Goal: Task Accomplishment & Management: Complete application form

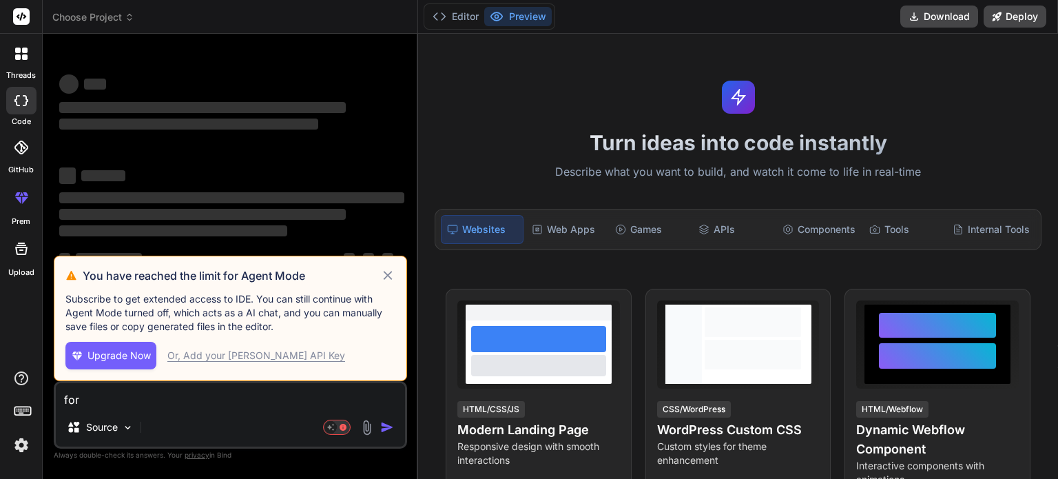
scroll to position [276, 0]
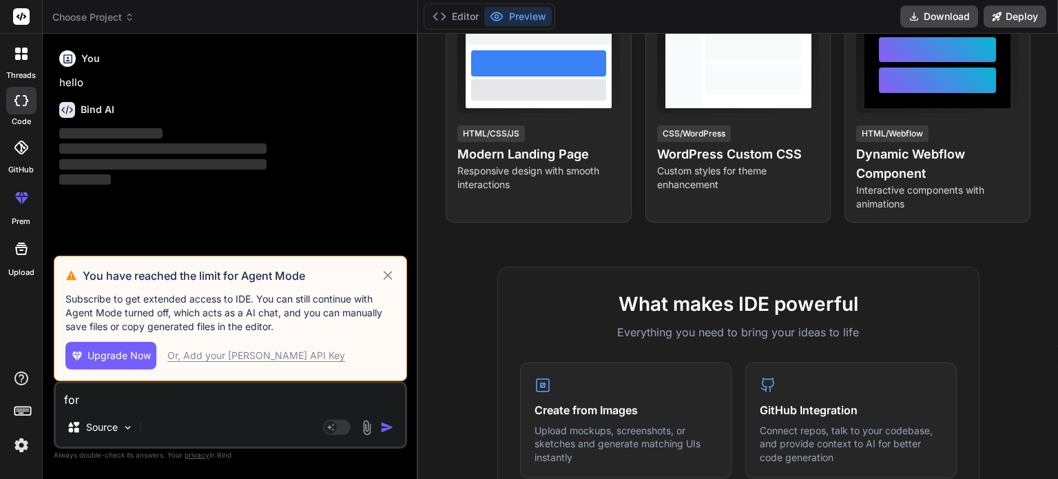
click at [19, 445] on img at bounding box center [21, 444] width 23 height 23
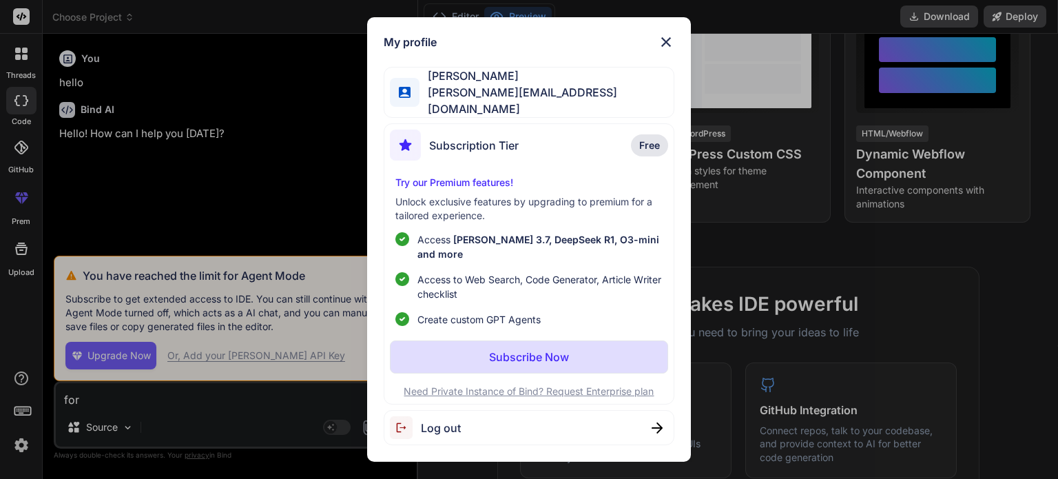
click at [532, 420] on div "Log out" at bounding box center [529, 427] width 290 height 35
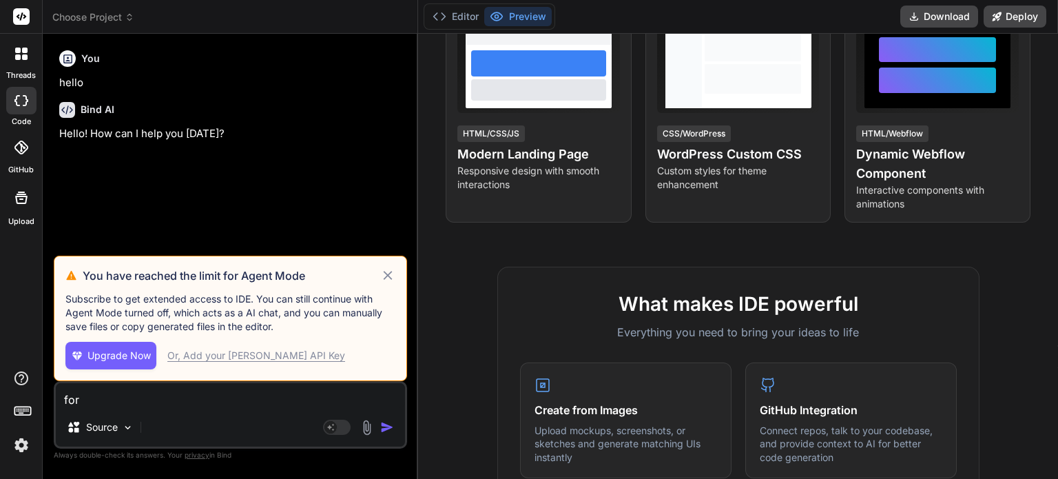
type textarea "x"
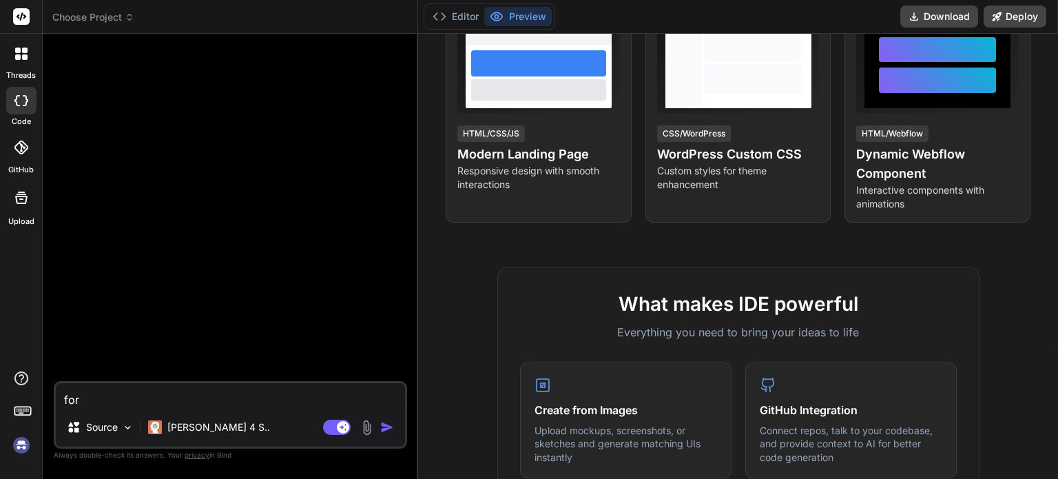
scroll to position [13, 0]
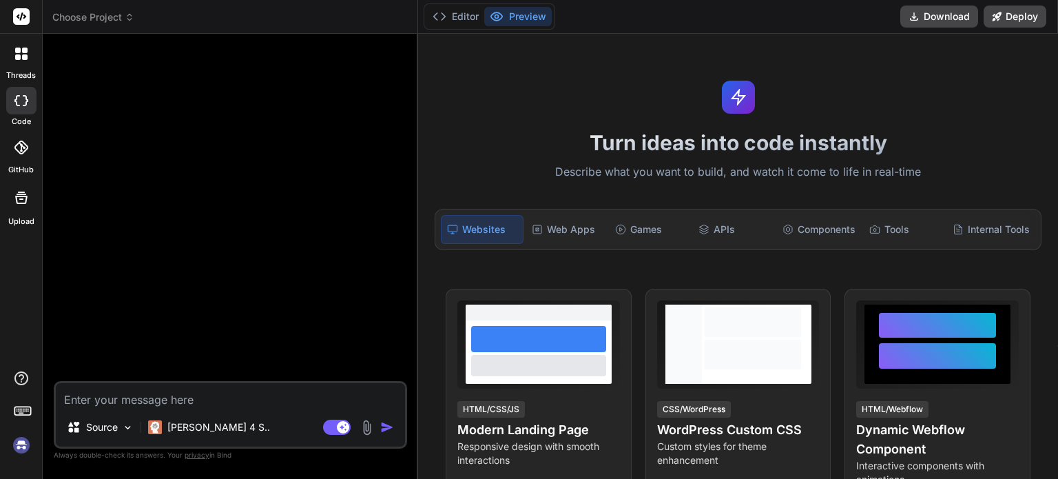
click at [23, 448] on img at bounding box center [21, 444] width 23 height 23
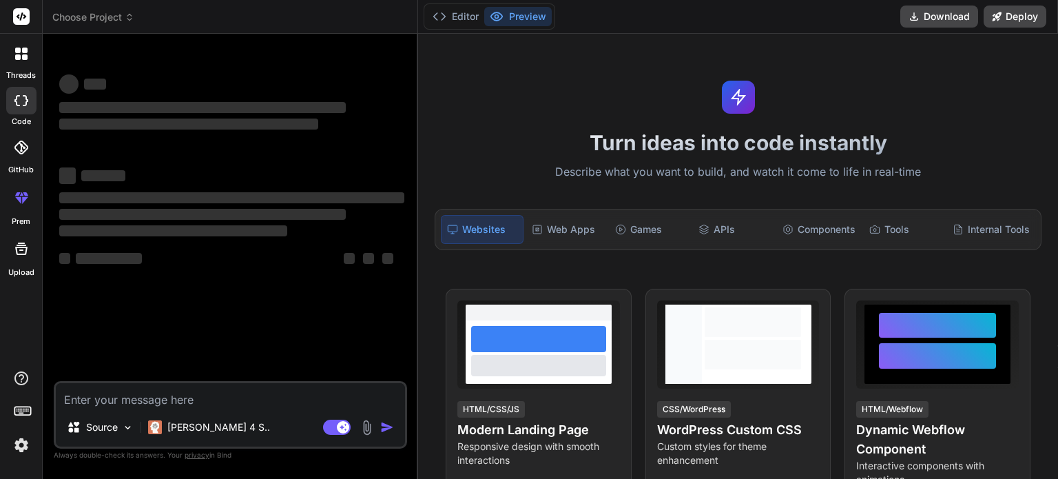
type textarea "x"
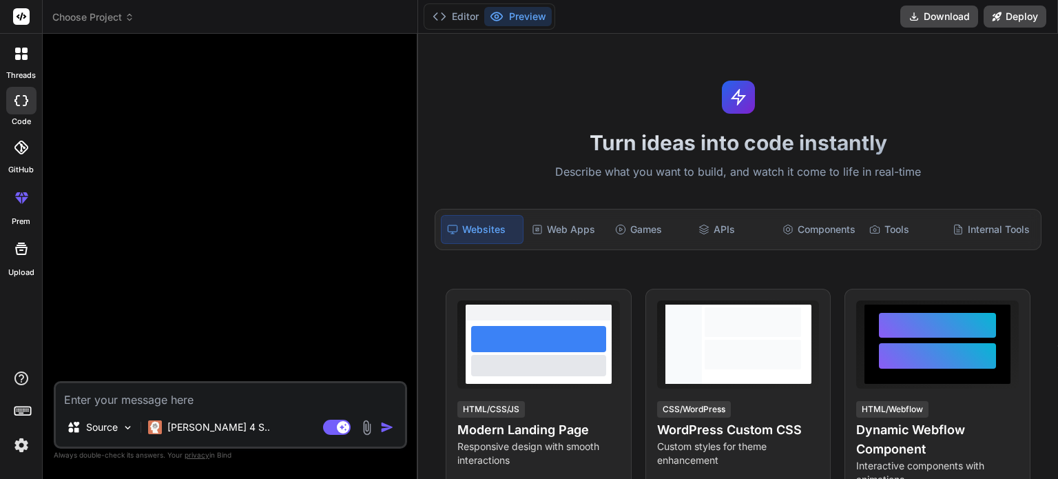
click at [19, 189] on icon at bounding box center [21, 197] width 17 height 17
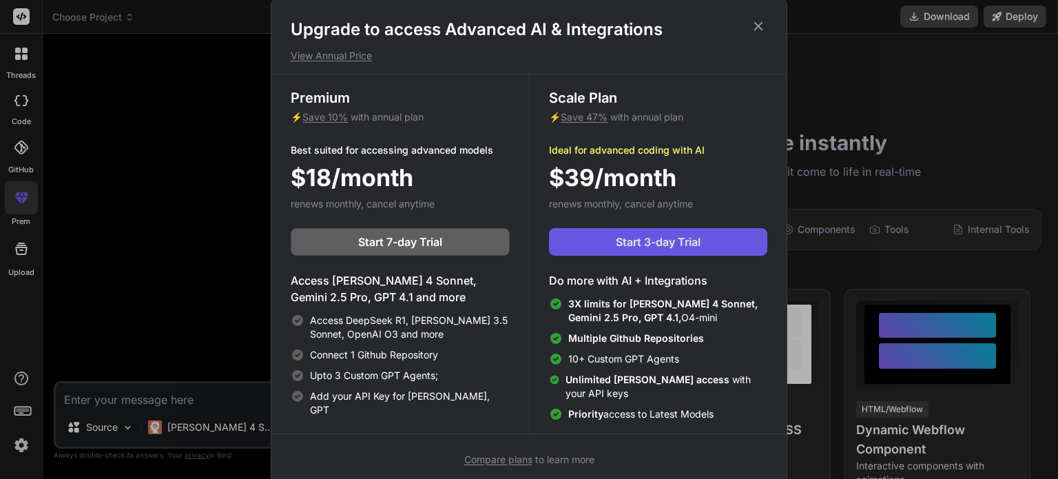
click at [645, 232] on button "Start 3-day Trial" at bounding box center [658, 242] width 218 height 28
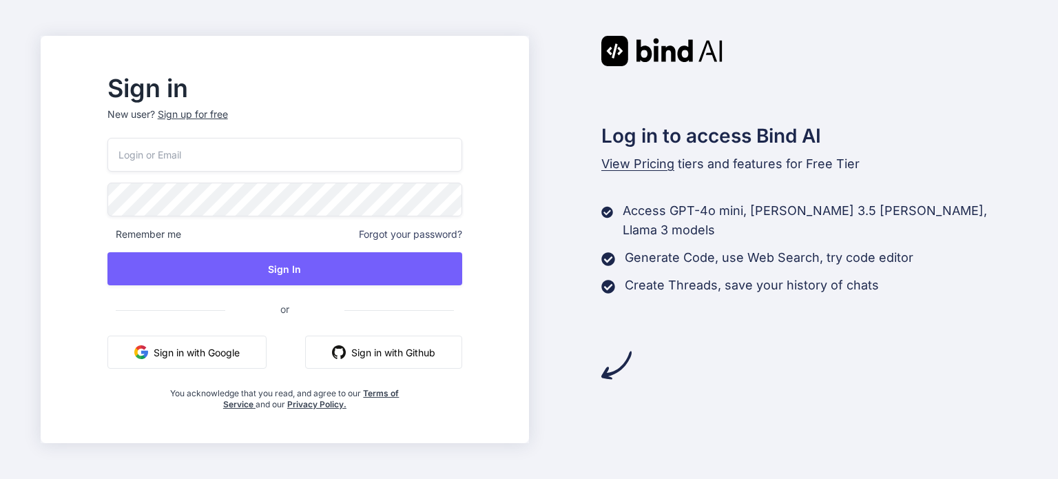
click at [225, 112] on div "Sign up for free" at bounding box center [193, 114] width 70 height 14
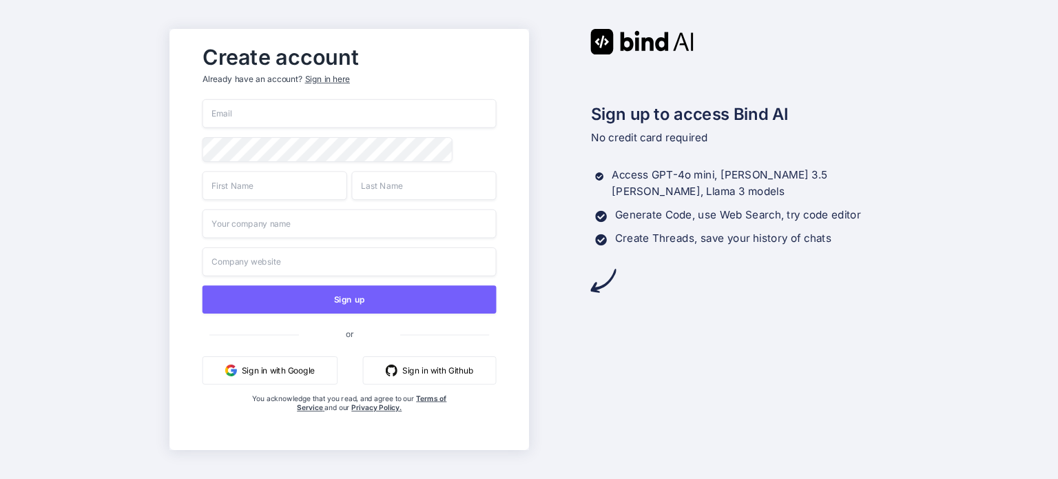
click at [283, 112] on input "email" at bounding box center [349, 113] width 294 height 29
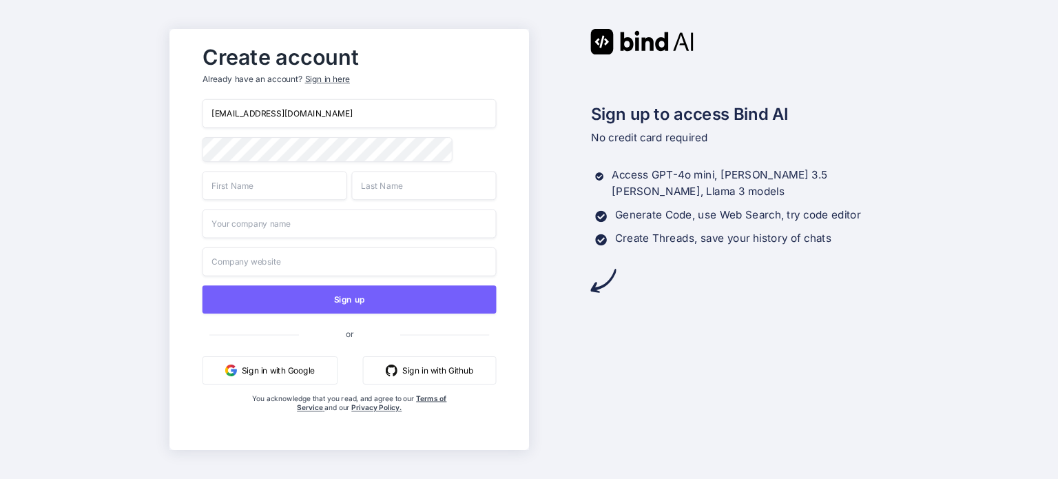
type input "karlmaheu@outlook.com"
type input "Karl"
type input "Maheu"
type input "maheu"
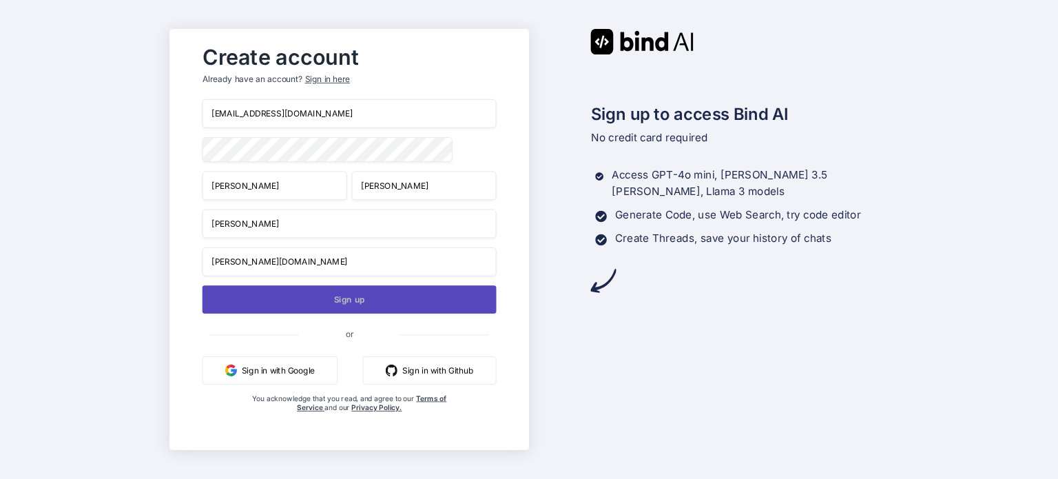
type input "maheu.com"
click at [362, 296] on button "Sign up" at bounding box center [349, 299] width 294 height 28
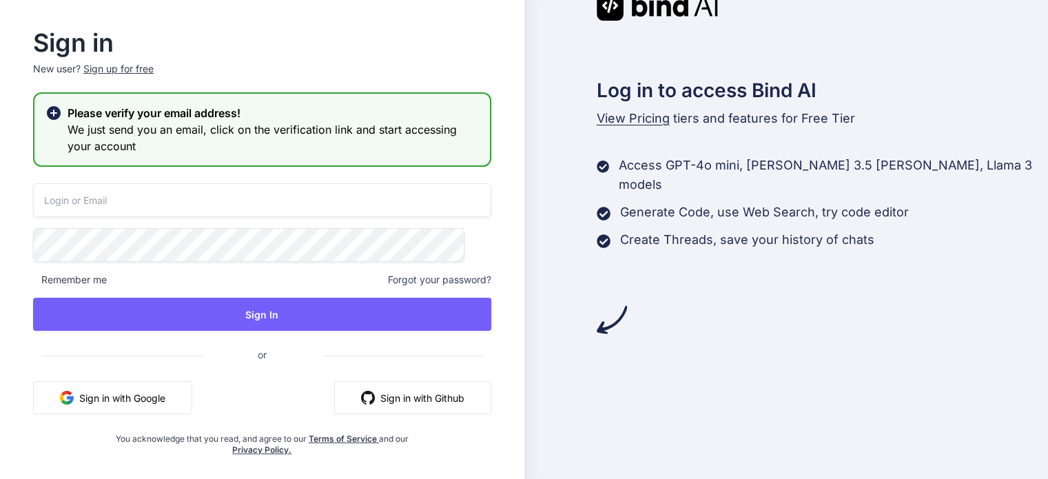
click at [397, 181] on div "Sign in New user? Sign up for free Please verify your email address! We just se…" at bounding box center [262, 244] width 502 height 424
click at [386, 197] on input "email" at bounding box center [262, 200] width 458 height 34
type input "karlmaheu@outlook.com"
click at [298, 296] on div "karlmaheu@outlook.com Remember me Forgot your password? Sign In or Sign in with…" at bounding box center [262, 319] width 458 height 272
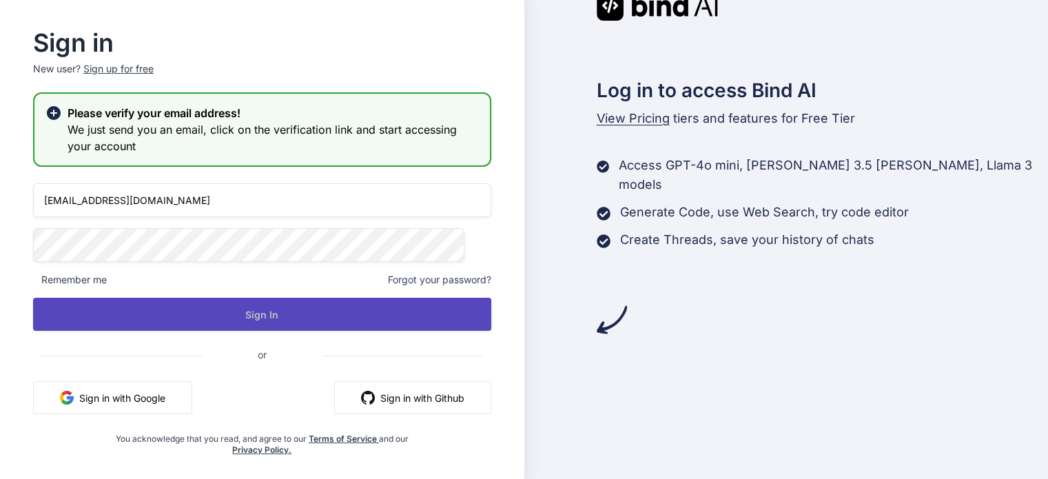
click at [288, 309] on button "Sign In" at bounding box center [262, 314] width 458 height 33
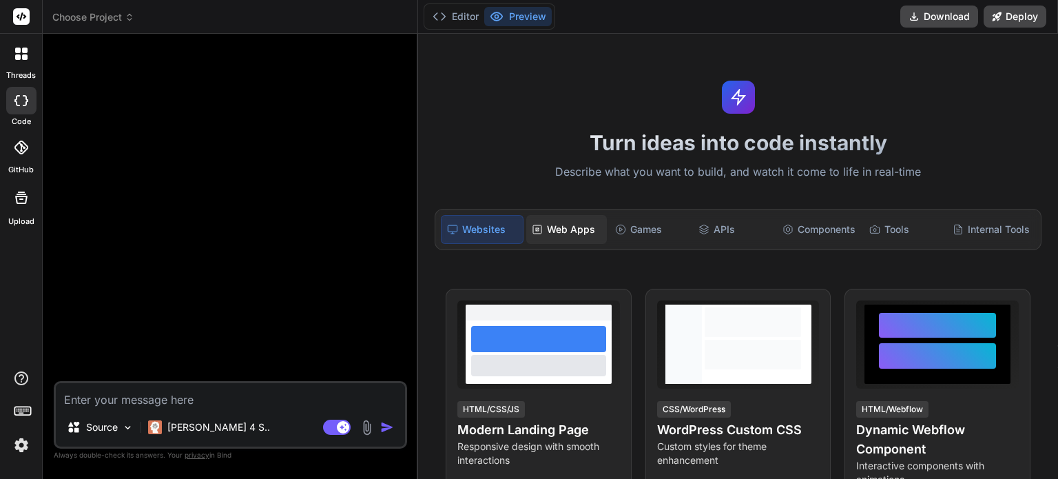
click at [561, 229] on div "Web Apps" at bounding box center [566, 229] width 81 height 29
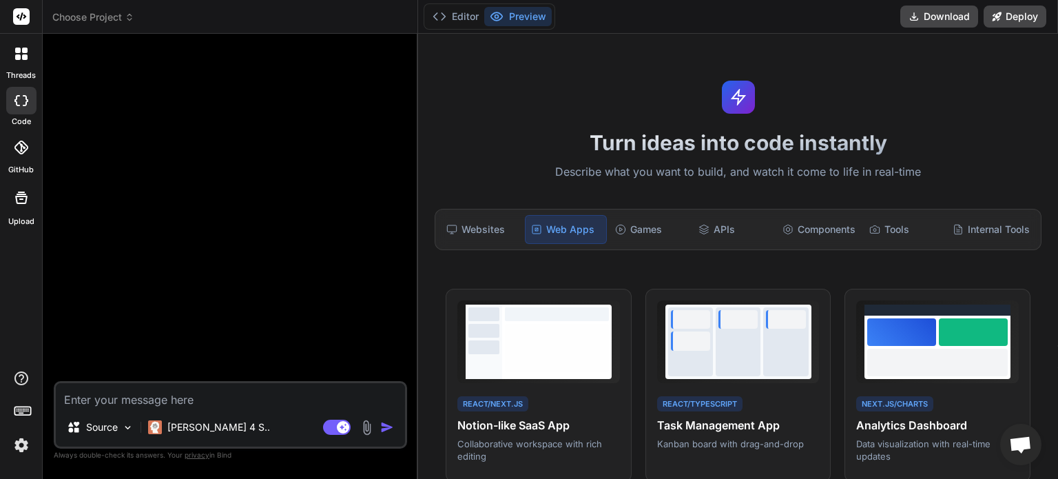
click at [224, 397] on textarea at bounding box center [230, 395] width 349 height 25
click at [369, 426] on img at bounding box center [367, 428] width 16 height 16
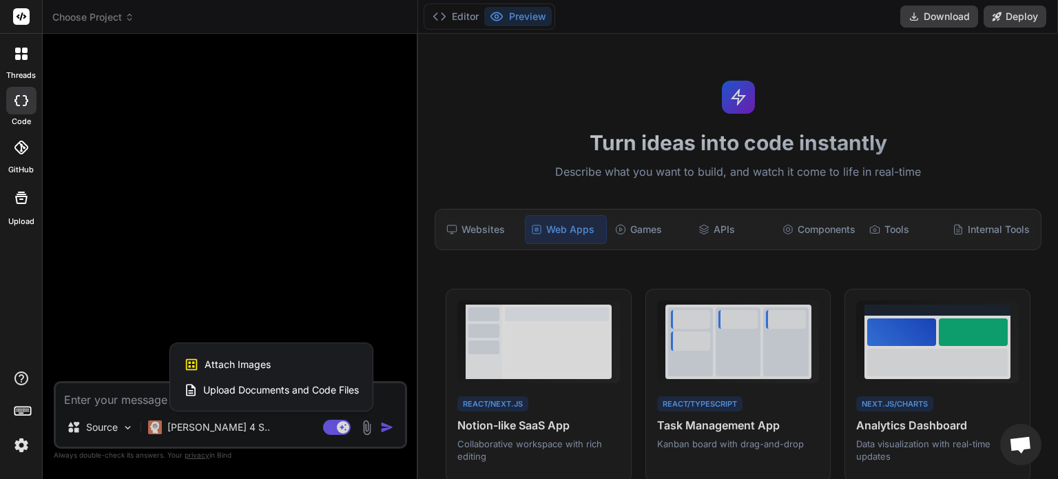
click at [336, 251] on div at bounding box center [529, 239] width 1058 height 479
type textarea "x"
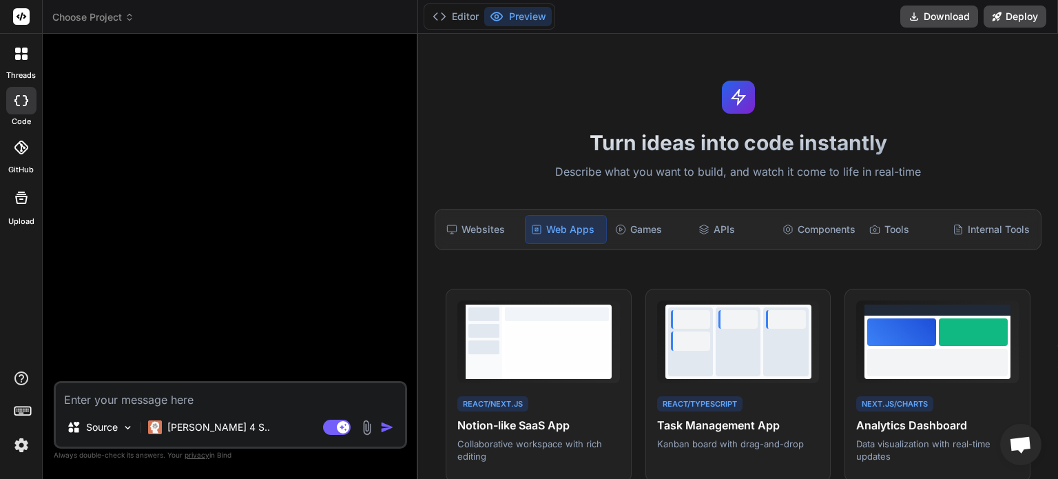
click at [198, 400] on textarea at bounding box center [230, 395] width 349 height 25
paste textarea "https://github.com/Hendel-Alexandre/OdeBoutique.git"
type textarea "https://github.com/Hendel-Alexandre/OdeBoutique.git"
type textarea "x"
type textarea "https://github.com/Hendel-Alexandre/OdeBoutique.git"
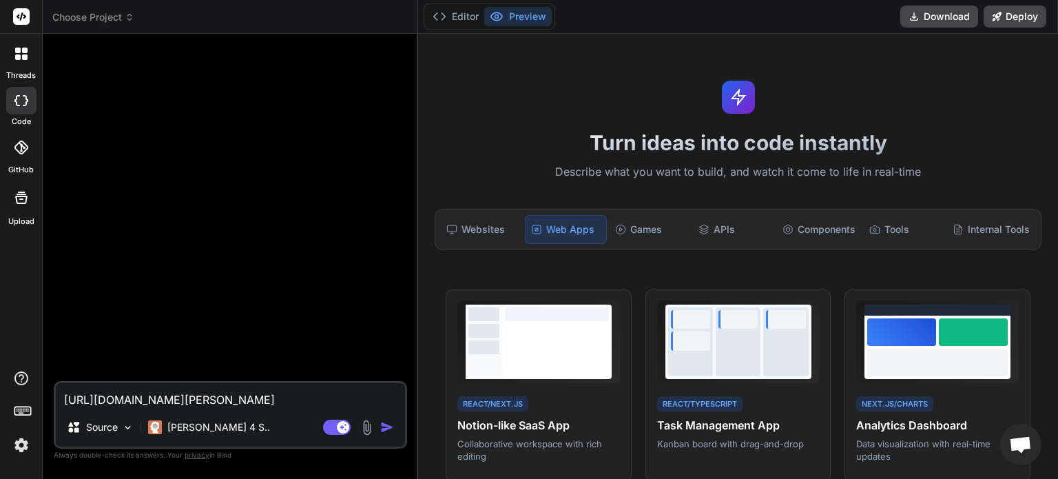
type textarea "x"
type textarea "https://github.com/Hendel-Alexandre/OdeBoutique.git"
type textarea "x"
type textarea "https://github.com/Hendel-Alexandre/OdeBoutique.git c"
type textarea "x"
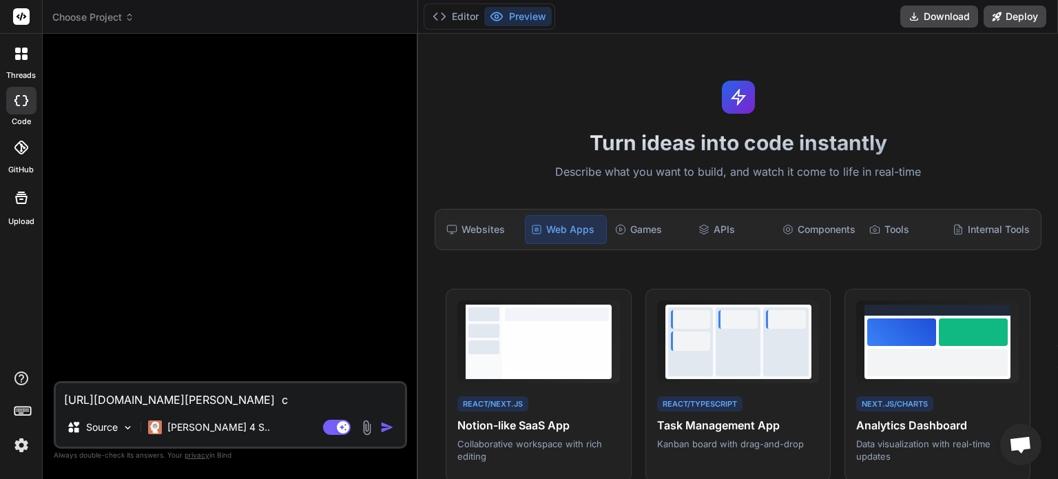
type textarea "https://github.com/Hendel-Alexandre/OdeBoutique.git cl"
type textarea "x"
type textarea "https://github.com/Hendel-Alexandre/OdeBoutique.git clo"
type textarea "x"
type textarea "https://github.com/Hendel-Alexandre/OdeBoutique.git clon"
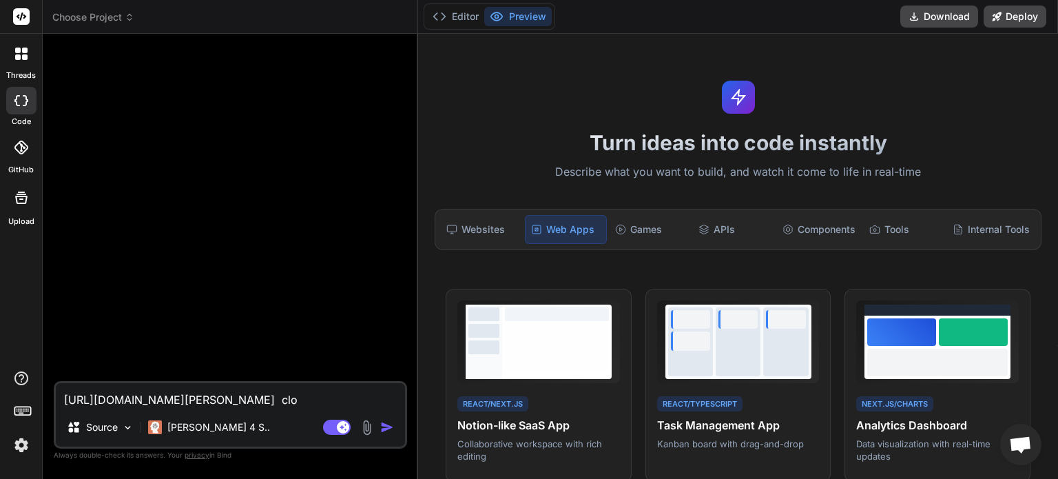
type textarea "x"
type textarea "https://github.com/Hendel-Alexandre/OdeBoutique.git clone"
type textarea "x"
type textarea "https://github.com/Hendel-Alexandre/OdeBoutique.git clone"
type textarea "x"
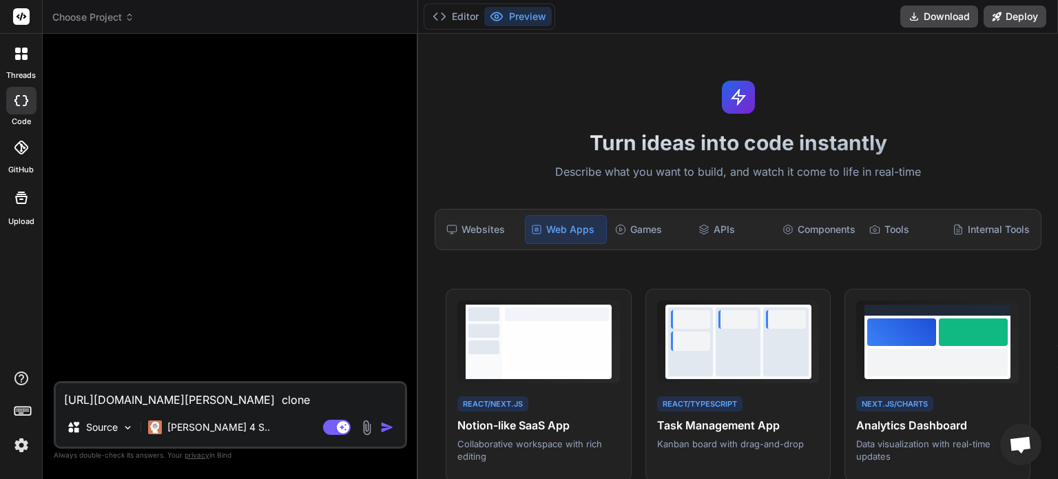
type textarea "https://github.com/Hendel-Alexandre/OdeBoutique.git clone t"
type textarea "x"
type textarea "https://github.com/Hendel-Alexandre/OdeBoutique.git clone th"
type textarea "x"
type textarea "https://github.com/Hendel-Alexandre/OdeBoutique.git clone thi"
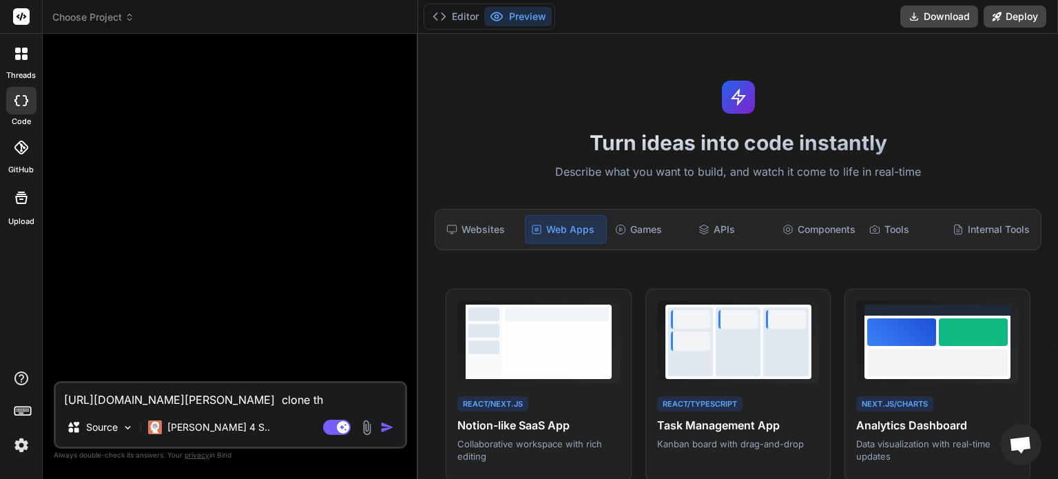
type textarea "x"
type textarea "https://github.com/Hendel-Alexandre/OdeBoutique.git clone this"
type textarea "x"
type textarea "https://github.com/Hendel-Alexandre/OdeBoutique.git clone this"
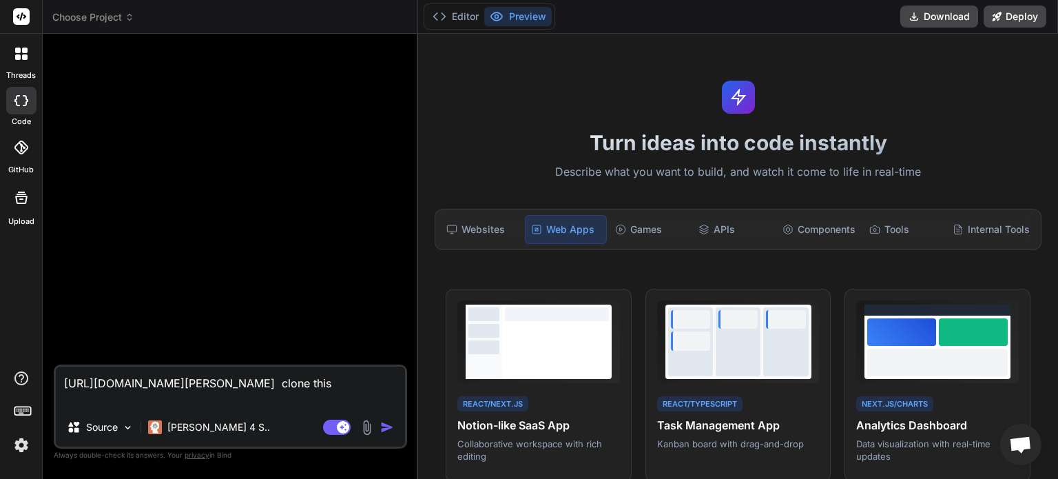
type textarea "x"
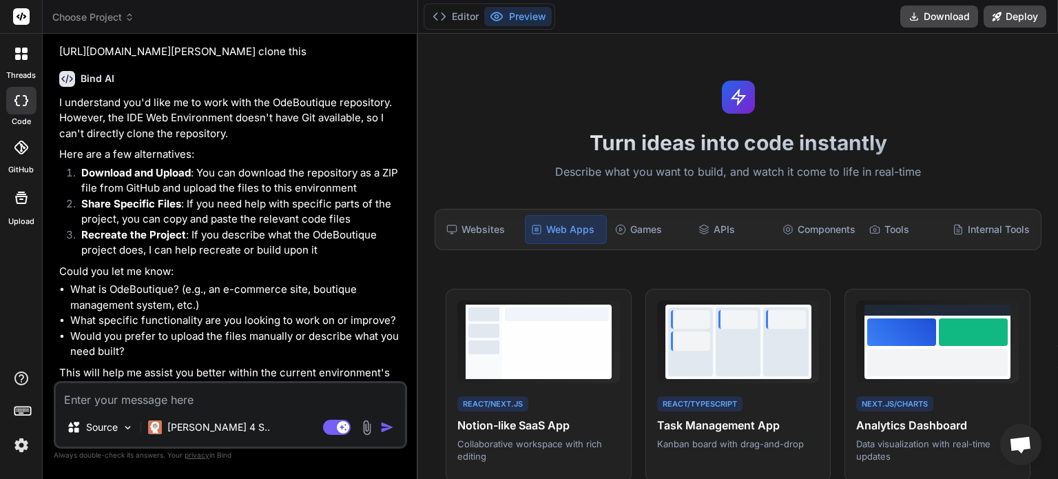
scroll to position [47, 0]
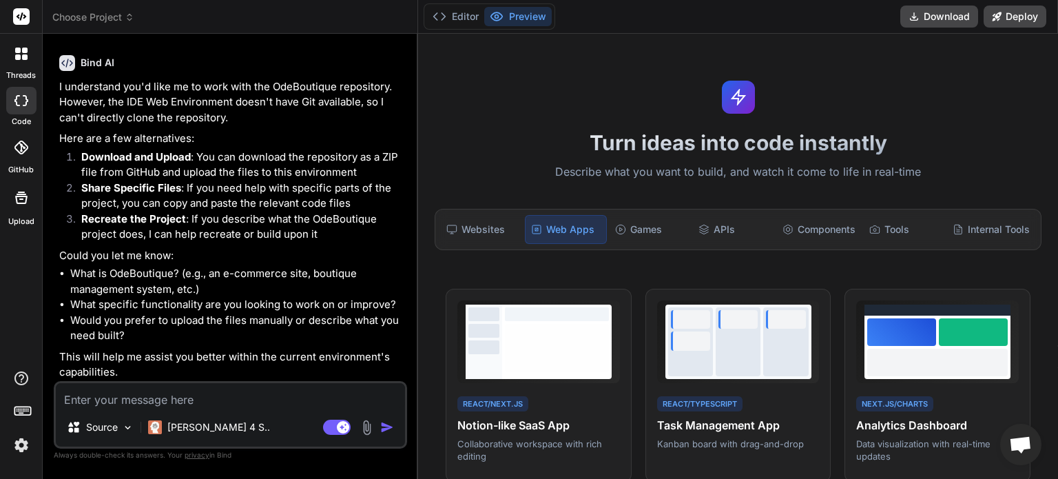
click at [370, 429] on img at bounding box center [367, 428] width 16 height 16
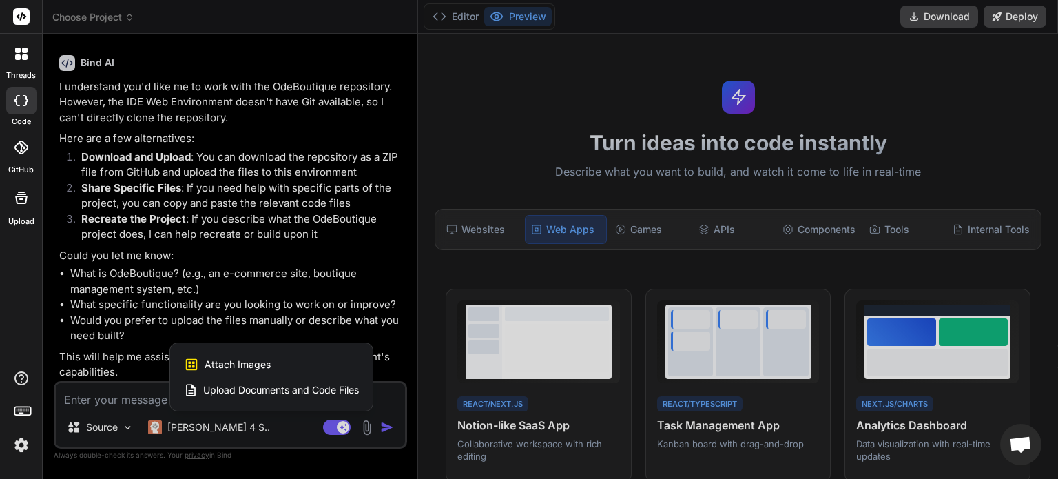
click at [292, 391] on span "Upload Documents and Code Files" at bounding box center [281, 390] width 156 height 14
type textarea "x"
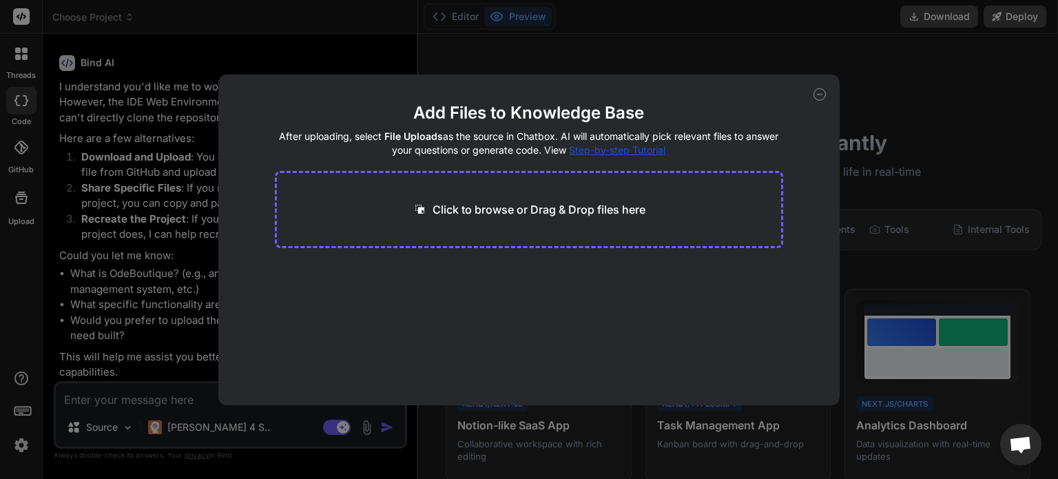
click at [416, 211] on icon at bounding box center [420, 209] width 14 height 14
type input "C:\fakepath\about.html"
click at [416, 206] on icon at bounding box center [420, 209] width 14 height 14
type textarea "x"
type input "C:\fakepath\horizontal-scroll.js"
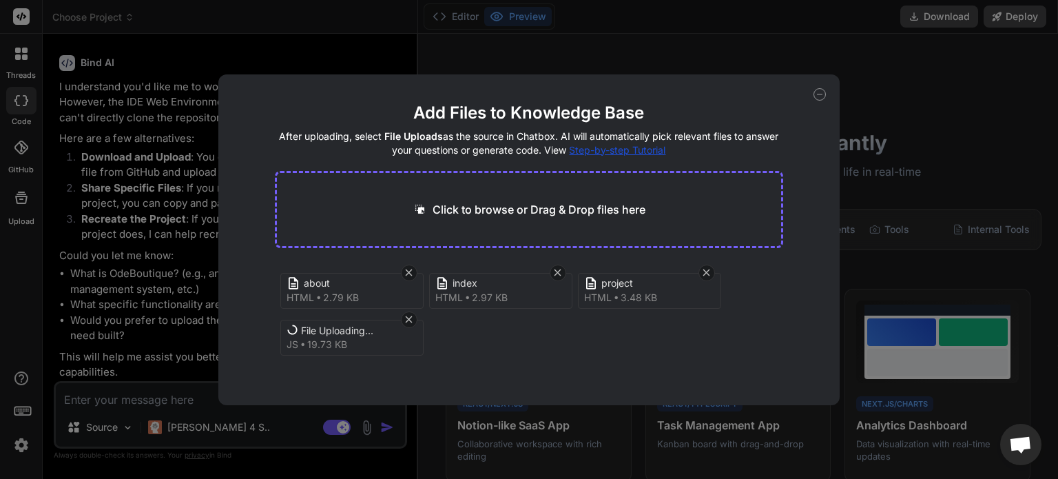
click at [422, 208] on icon at bounding box center [419, 209] width 9 height 9
type textarea "x"
type input "C:\fakepath\styles.css"
click at [709, 219] on div "Click to browse or Drag & Drop files here" at bounding box center [529, 209] width 509 height 77
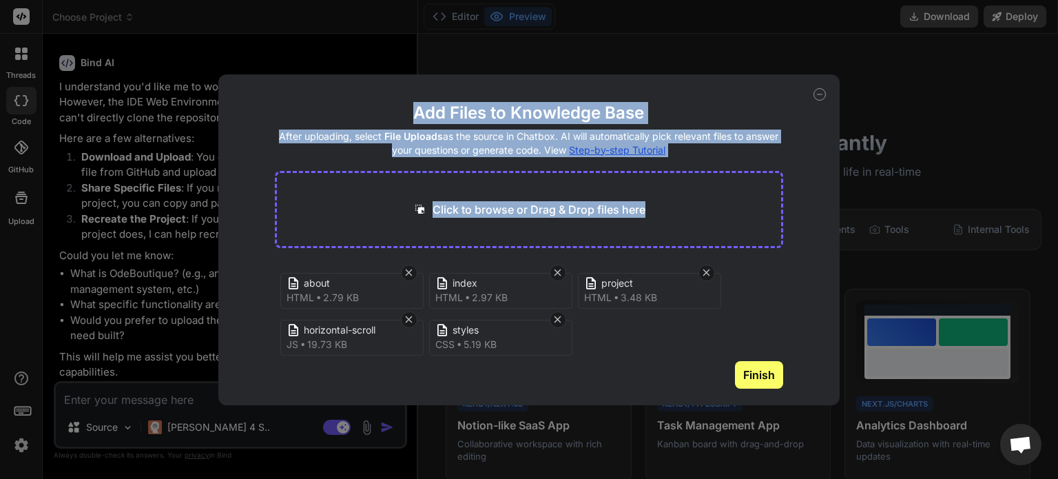
drag, startPoint x: 819, startPoint y: 96, endPoint x: 792, endPoint y: 187, distance: 94.8
click at [792, 187] on div "Add Files to Knowledge Base After uploading, select File Uploads as the source …" at bounding box center [528, 239] width 621 height 331
click at [796, 185] on div "Add Files to Knowledge Base After uploading, select File Uploads as the source …" at bounding box center [528, 239] width 621 height 331
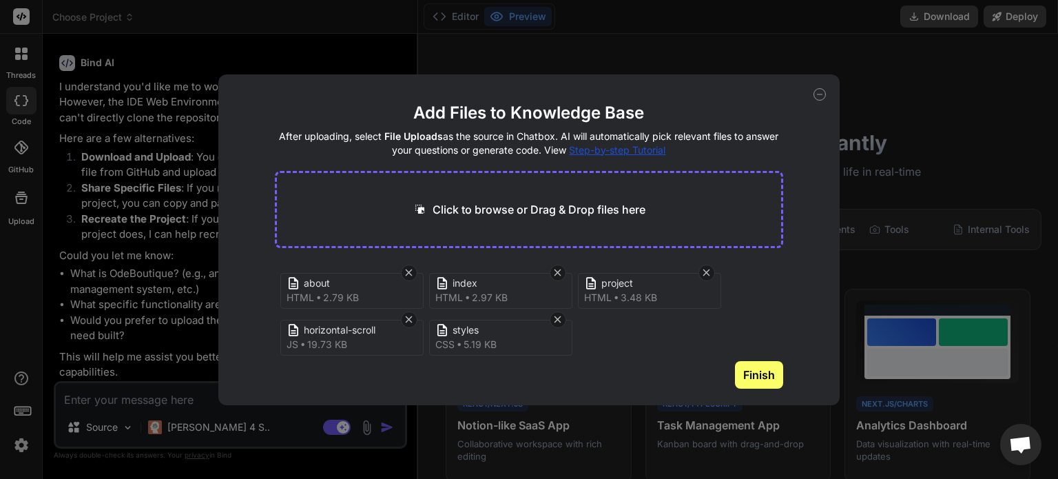
click at [820, 94] on icon at bounding box center [820, 94] width 12 height 12
type textarea "x"
